Goal: Entertainment & Leisure: Consume media (video, audio)

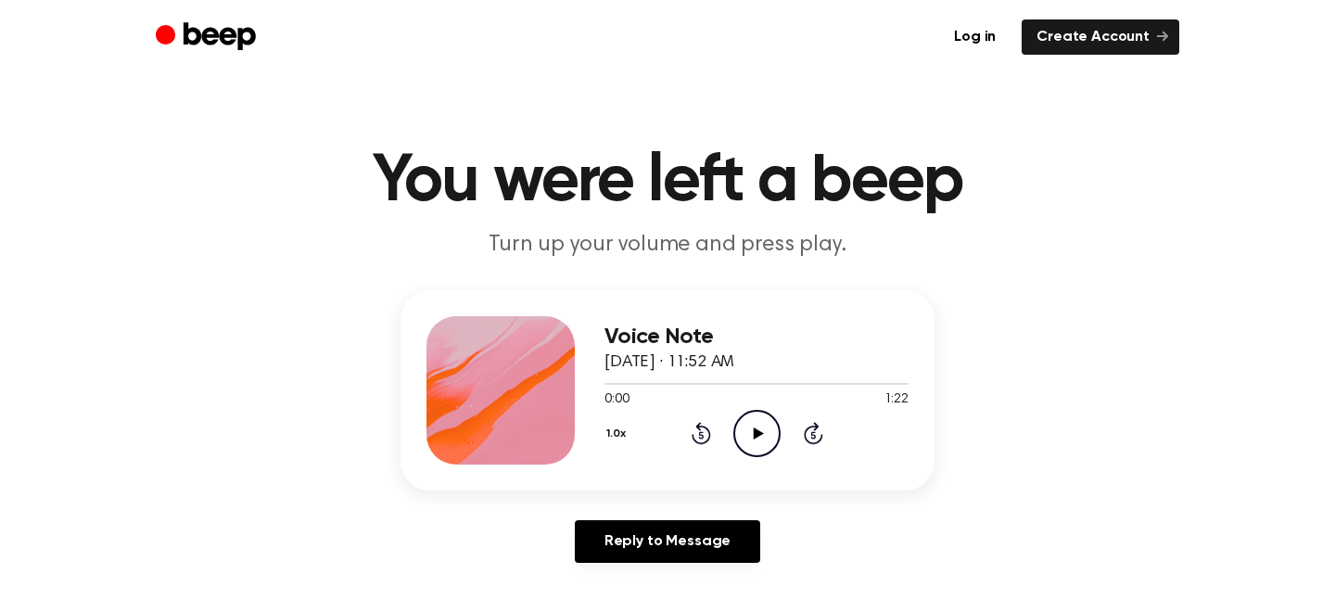
click at [762, 428] on icon "Play Audio" at bounding box center [756, 433] width 47 height 47
click at [768, 438] on icon "Play Audio" at bounding box center [756, 433] width 47 height 47
click at [760, 435] on icon at bounding box center [757, 433] width 8 height 12
click at [768, 438] on icon "Play Audio" at bounding box center [756, 433] width 47 height 47
drag, startPoint x: 352, startPoint y: 124, endPoint x: 301, endPoint y: 71, distance: 73.4
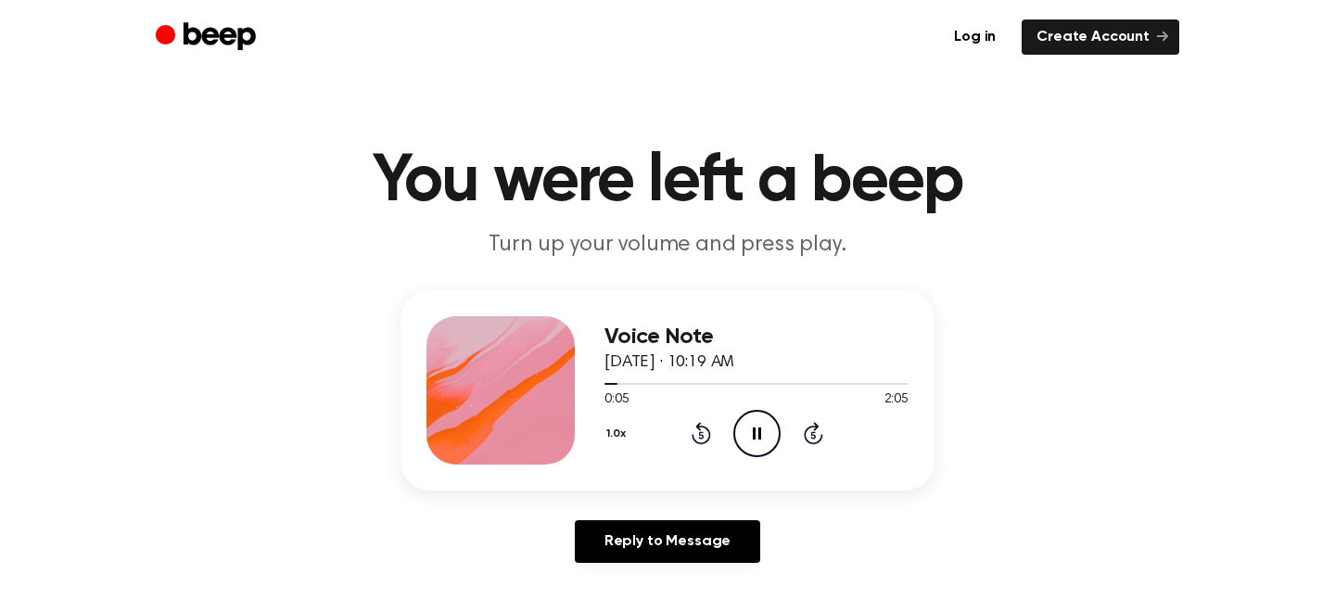
click at [344, 116] on main "You were left a beep Turn up your volume and press play. Voice Note [DATE] · 10…" at bounding box center [667, 571] width 1335 height 1143
click at [639, 380] on div at bounding box center [756, 382] width 304 height 15
click at [644, 383] on div at bounding box center [635, 384] width 63 height 2
